Goal: Task Accomplishment & Management: Use online tool/utility

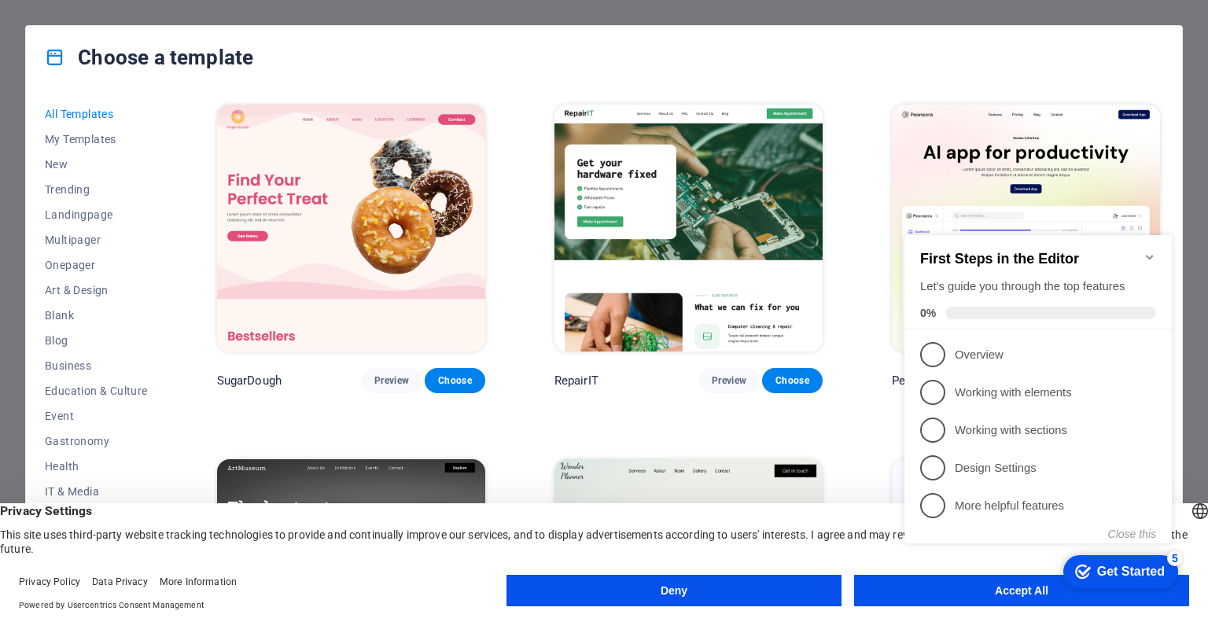
click at [1150, 251] on icon "Minimize checklist" at bounding box center [1149, 257] width 13 height 13
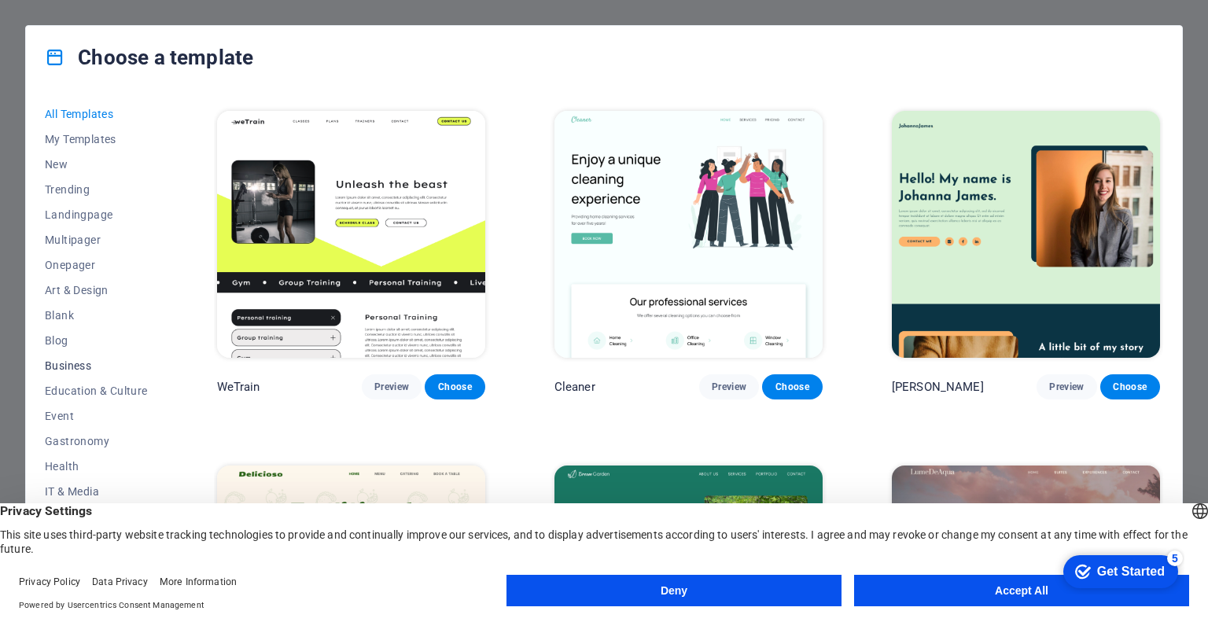
scroll to position [153, 0]
click at [82, 214] on span "Business" at bounding box center [96, 213] width 103 height 13
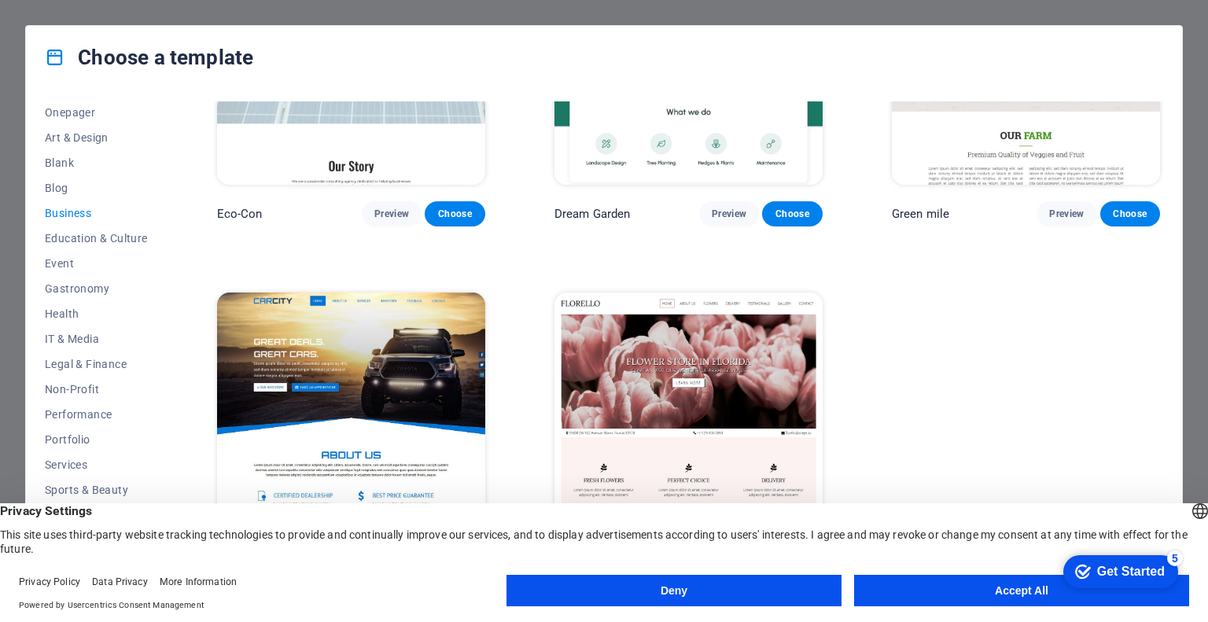
scroll to position [0, 0]
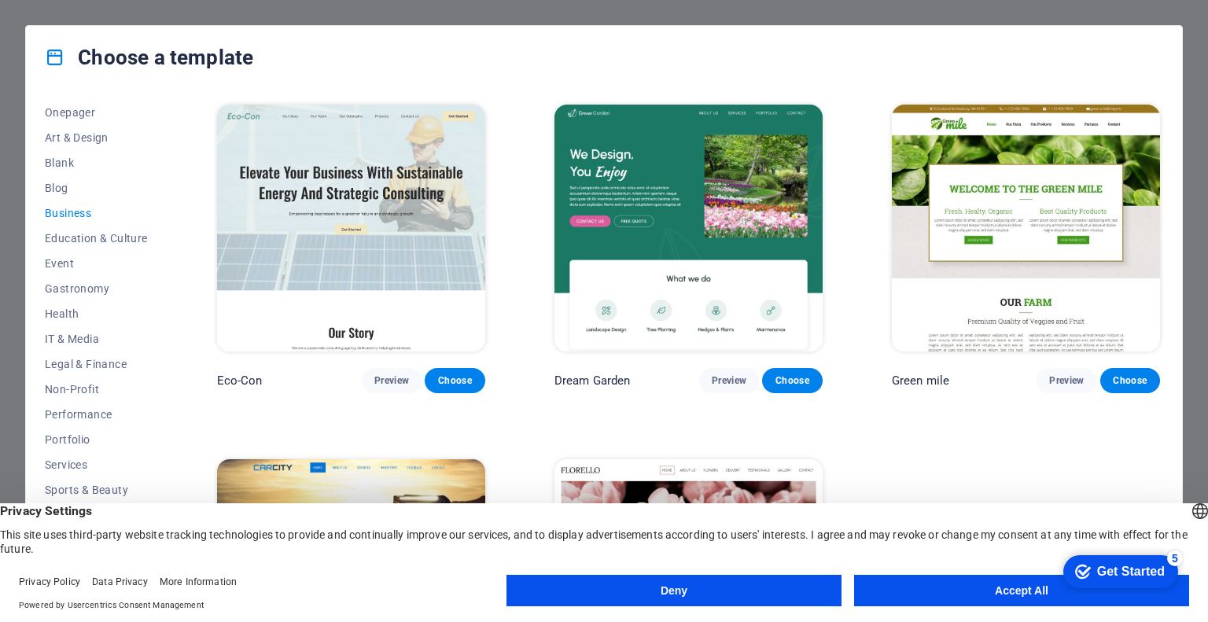
click at [368, 228] on img at bounding box center [351, 228] width 268 height 247
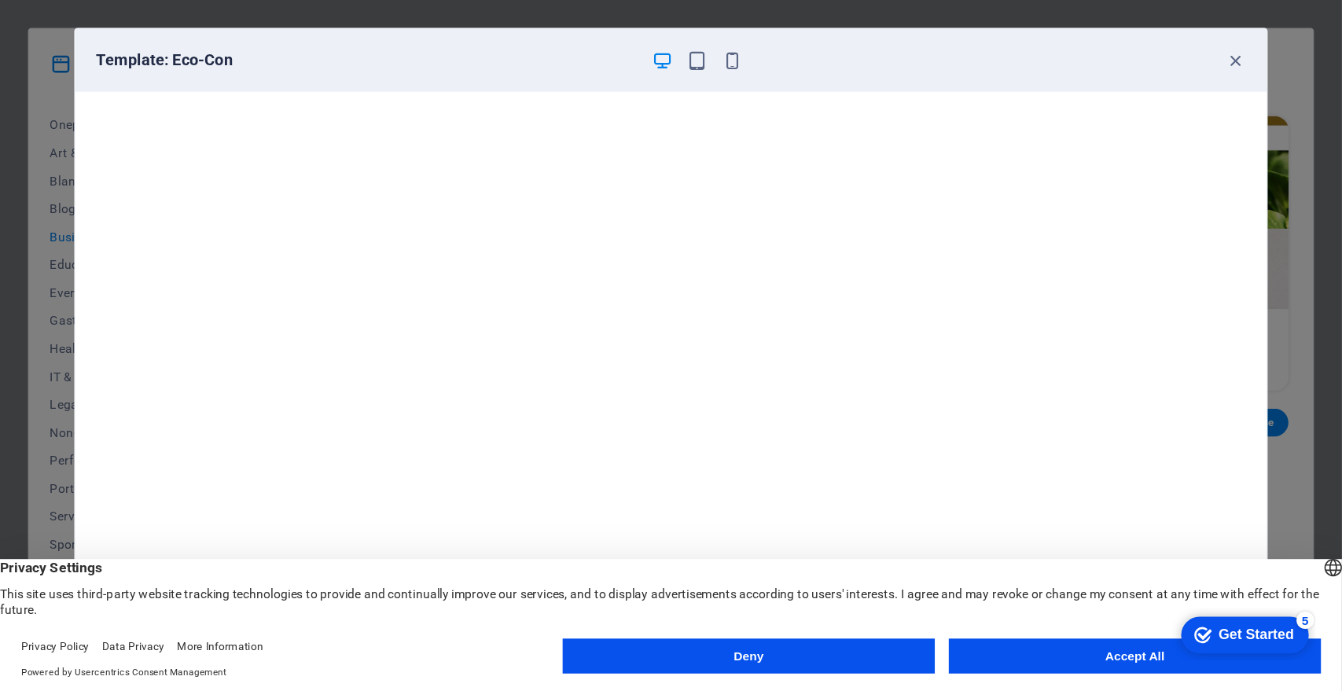
scroll to position [4, 0]
click at [933, 581] on button "Accept All" at bounding box center [1021, 590] width 335 height 31
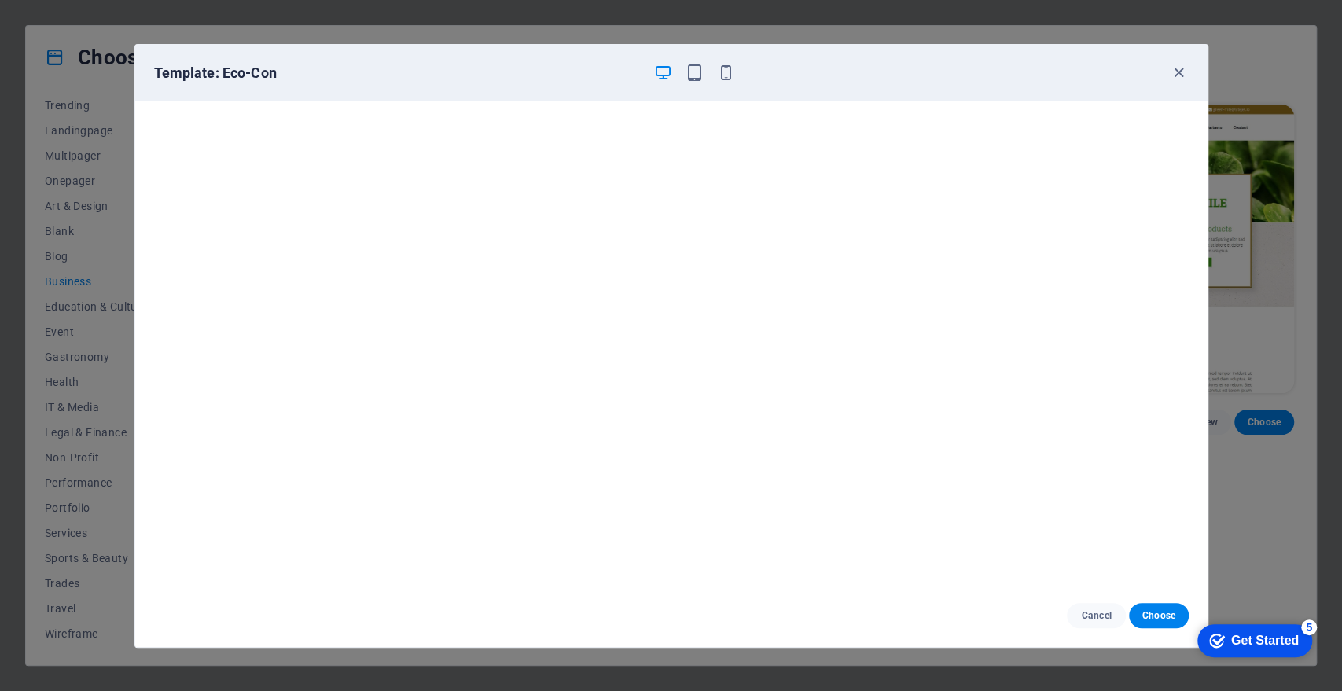
scroll to position [3, 0]
click at [1167, 611] on span "Choose" at bounding box center [1159, 615] width 34 height 13
